Goal: Task Accomplishment & Management: Use online tool/utility

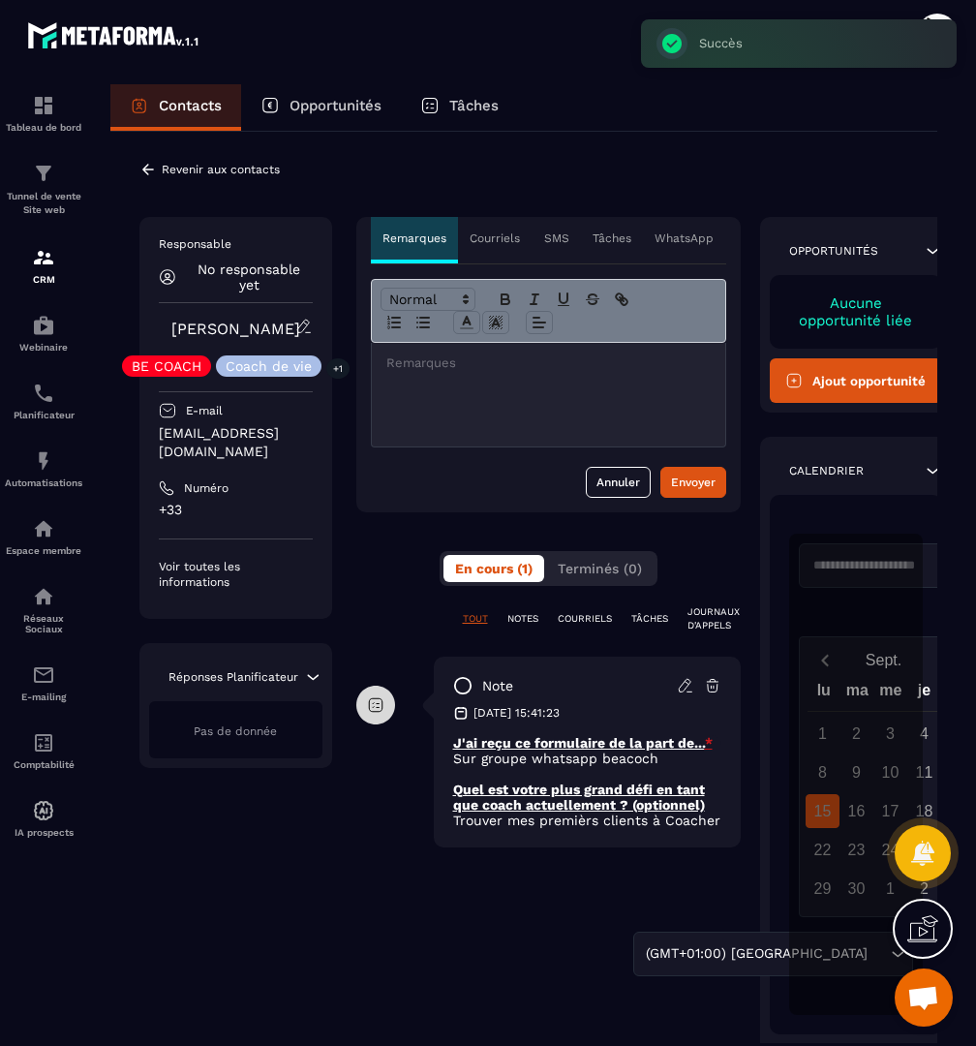
click at [184, 166] on p "Revenir aux contacts" at bounding box center [221, 170] width 118 height 14
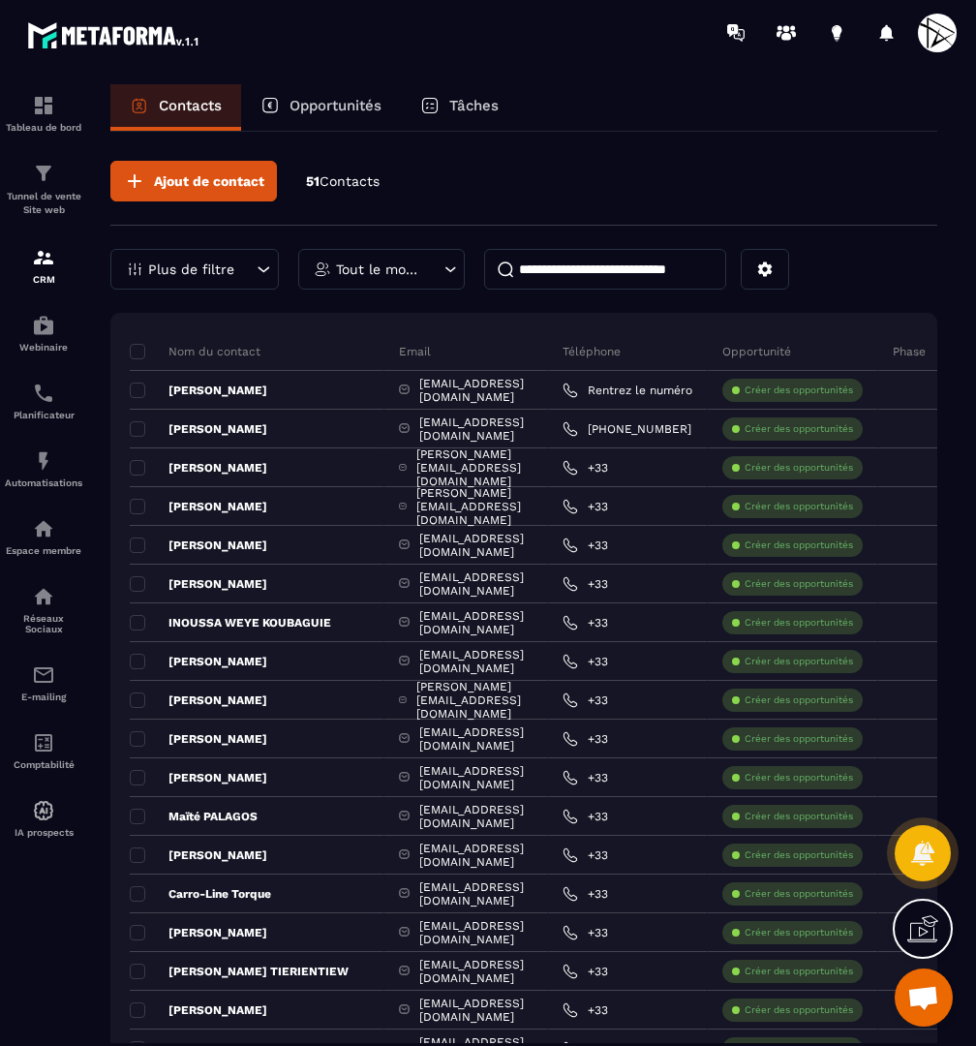
click at [615, 267] on input at bounding box center [605, 269] width 242 height 41
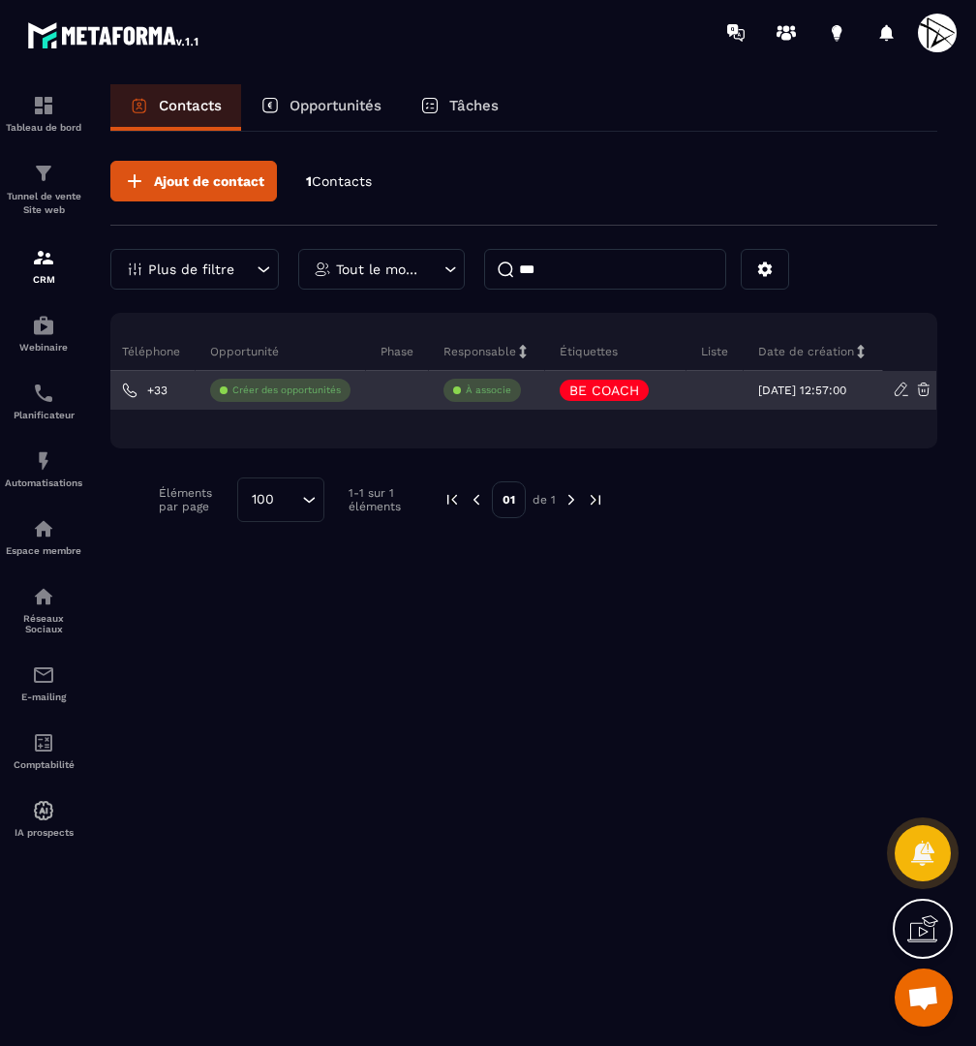
scroll to position [0, 464]
type input "***"
click at [596, 390] on p "BE COACH" at bounding box center [604, 390] width 70 height 14
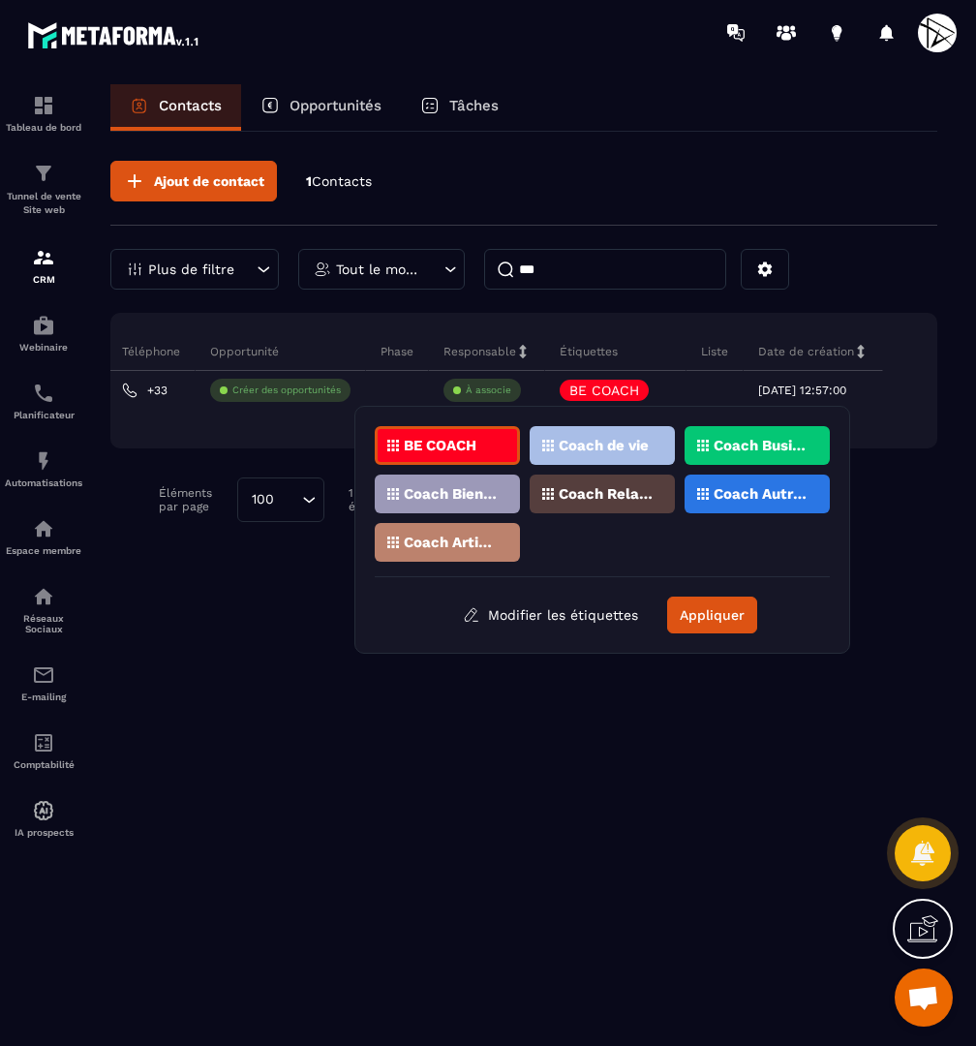
click at [770, 442] on p "Coach Business" at bounding box center [760, 446] width 94 height 14
click at [725, 493] on p "Coach Autres" at bounding box center [760, 494] width 94 height 14
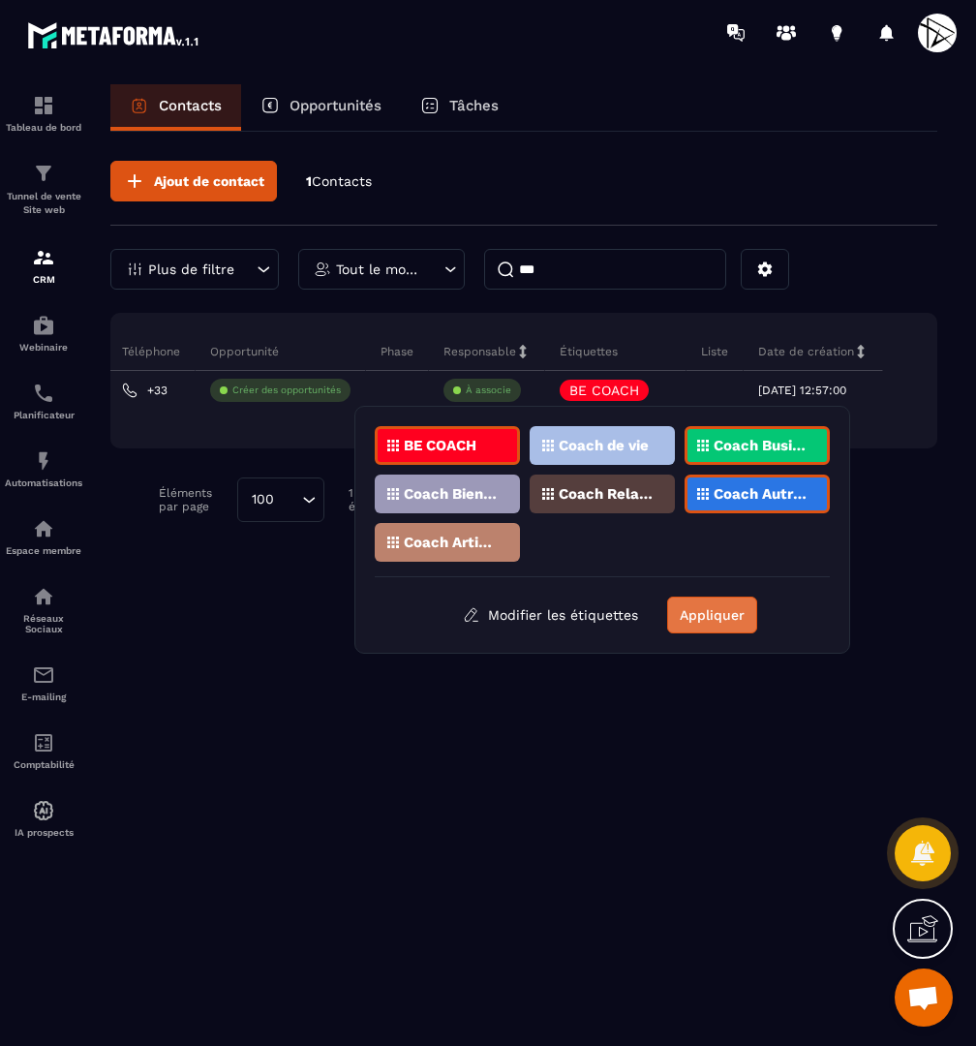
click at [702, 610] on button "Appliquer" at bounding box center [712, 614] width 90 height 37
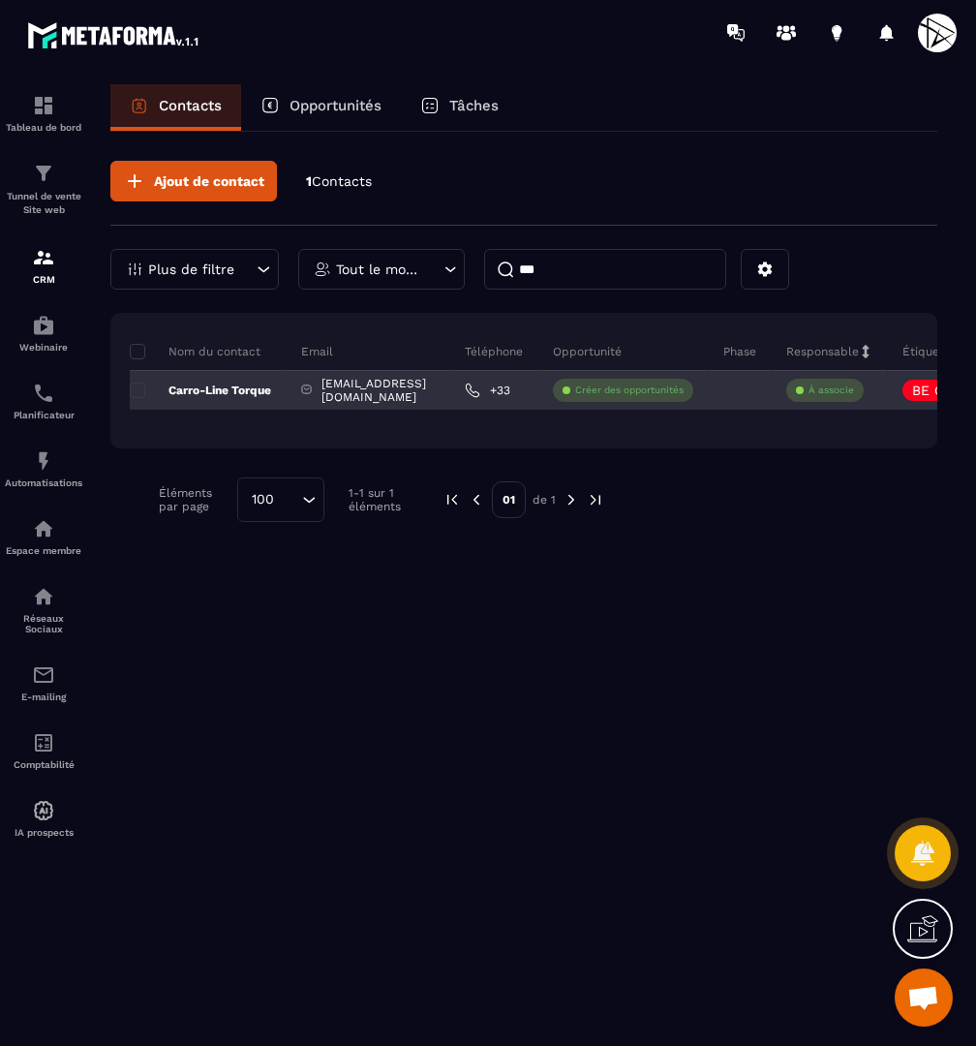
scroll to position [0, 0]
click at [229, 389] on p "Carro-Line Torque" at bounding box center [200, 389] width 141 height 15
